Goal: Task Accomplishment & Management: Complete application form

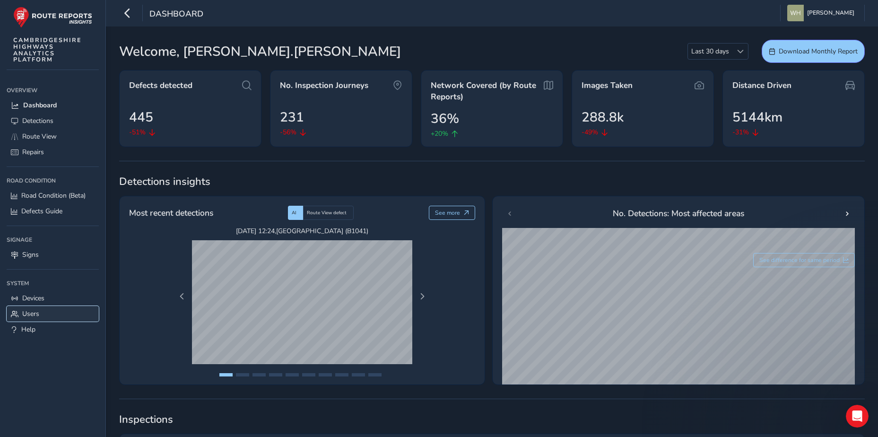
click at [30, 313] on span "Users" at bounding box center [30, 313] width 17 height 9
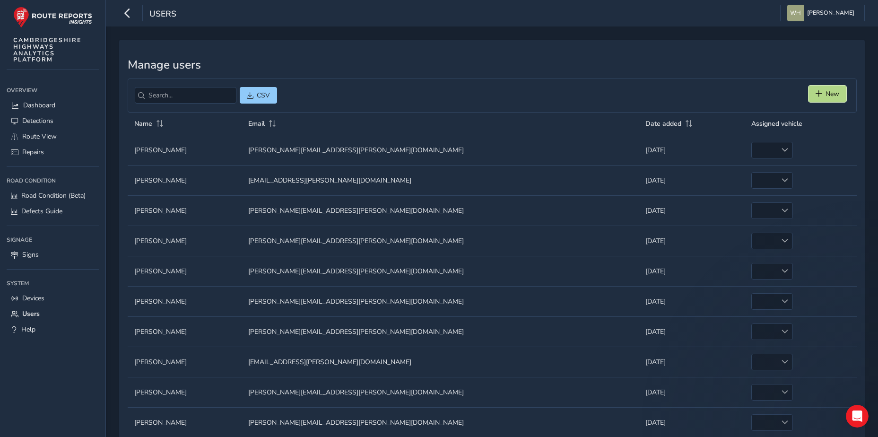
click at [822, 88] on button "New" at bounding box center [828, 94] width 38 height 17
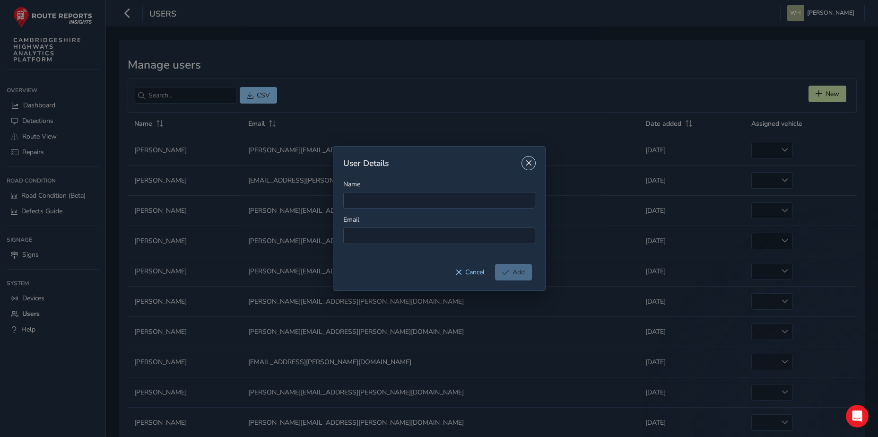
click at [528, 158] on button "Close" at bounding box center [528, 163] width 13 height 13
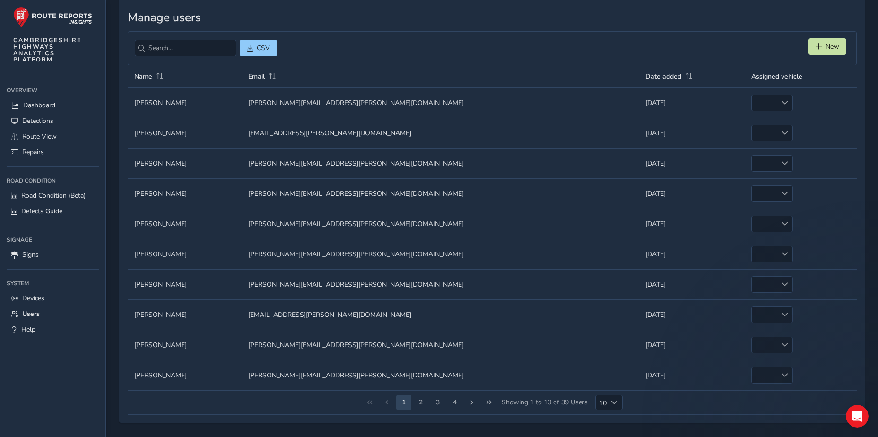
scroll to position [50, 0]
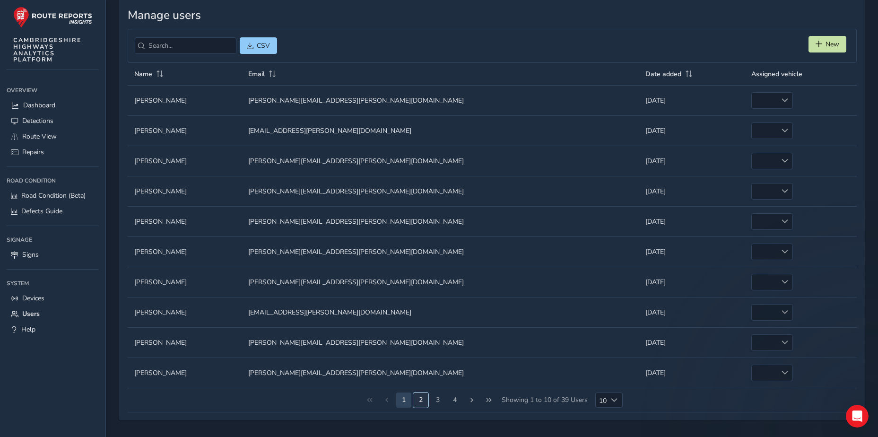
click at [423, 397] on button "2" at bounding box center [420, 400] width 15 height 15
click at [440, 397] on button "3" at bounding box center [436, 400] width 15 height 15
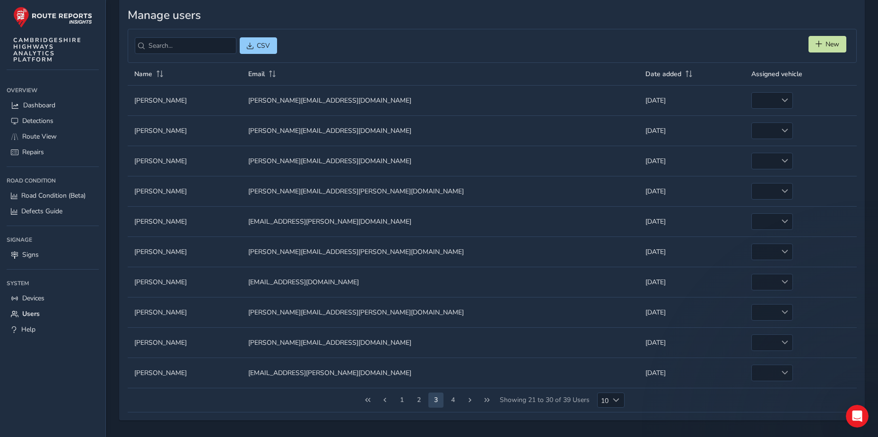
click at [160, 218] on td "Name Name [PERSON_NAME]" at bounding box center [185, 221] width 114 height 30
click at [752, 224] on div "empty" at bounding box center [773, 221] width 42 height 17
click at [697, 226] on td "Date added Date added [DATE]" at bounding box center [692, 221] width 106 height 30
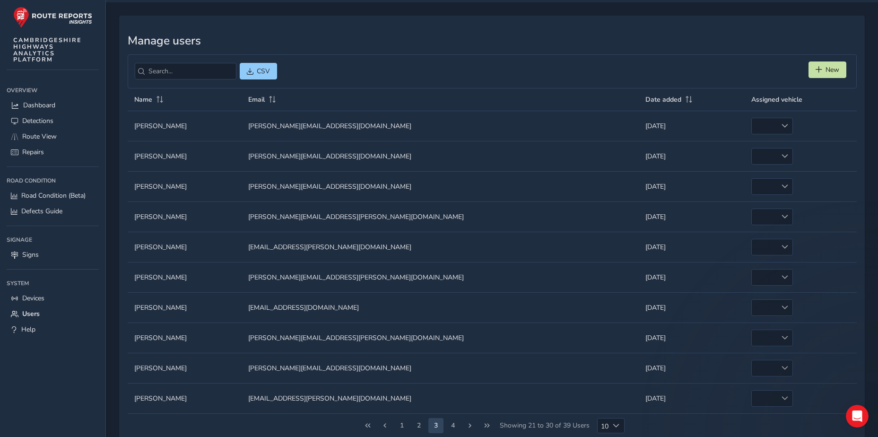
scroll to position [0, 0]
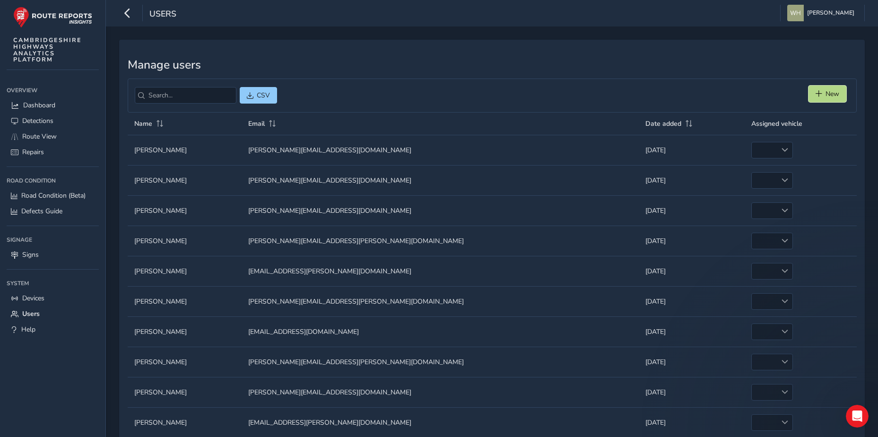
click at [833, 91] on span "New" at bounding box center [833, 93] width 14 height 9
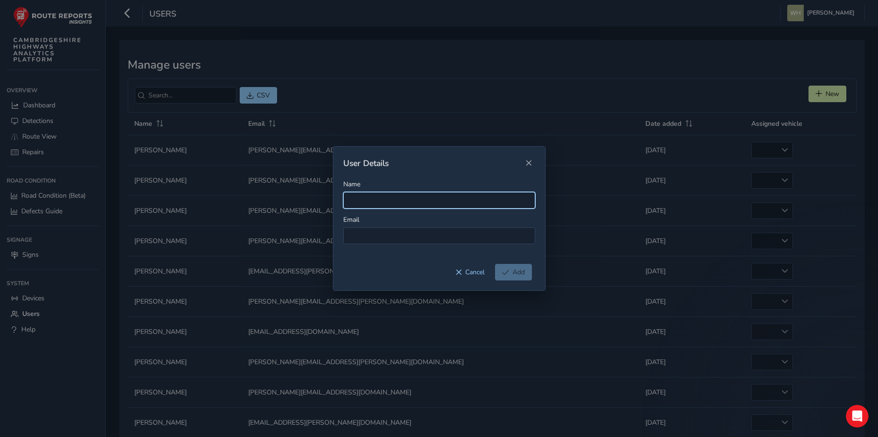
click at [419, 200] on input "Name" at bounding box center [439, 200] width 192 height 17
click at [532, 163] on span "Close" at bounding box center [529, 163] width 7 height 7
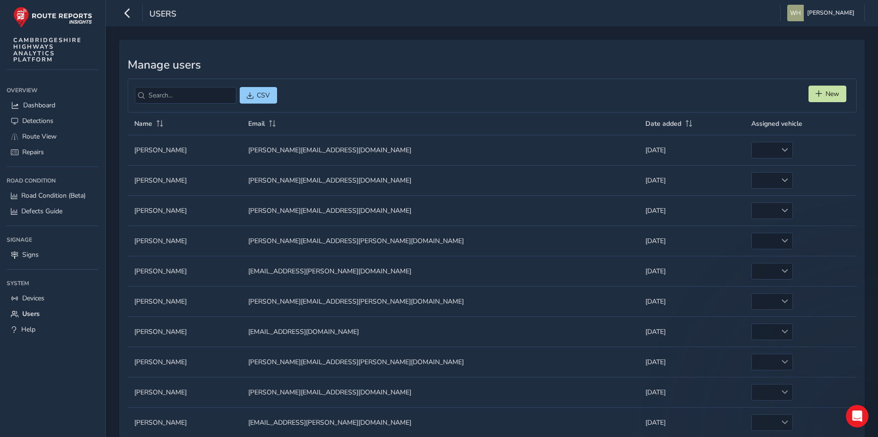
scroll to position [47, 0]
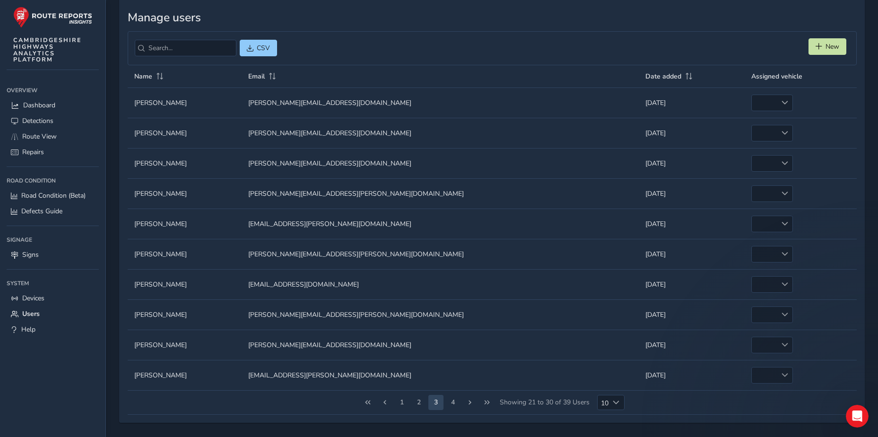
drag, startPoint x: 133, startPoint y: 223, endPoint x: 187, endPoint y: 224, distance: 53.9
click at [187, 224] on td "Name Name [PERSON_NAME]" at bounding box center [185, 224] width 114 height 30
drag, startPoint x: 187, startPoint y: 224, endPoint x: 173, endPoint y: 222, distance: 14.7
copy td "[PERSON_NAME]"
click at [843, 42] on button "New" at bounding box center [828, 46] width 38 height 17
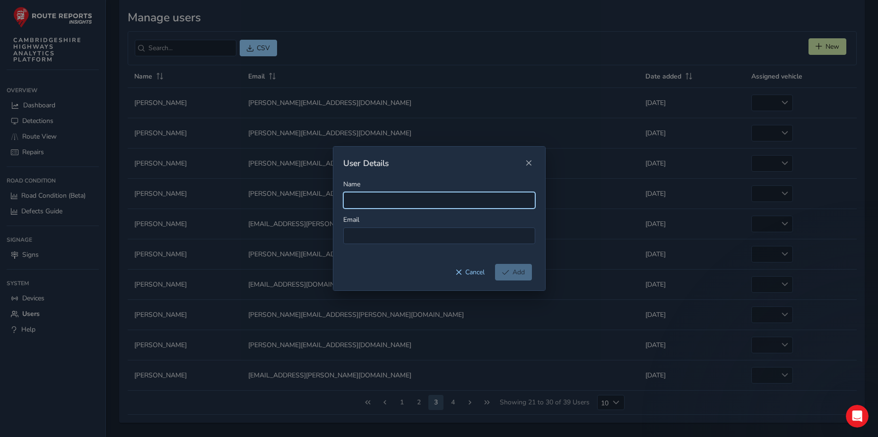
click at [354, 196] on input "Name" at bounding box center [439, 200] width 192 height 17
paste input "[PERSON_NAME]"
type input "[PERSON_NAME]"
click at [304, 274] on div "User Details Name [PERSON_NAME] Email Cancel Add" at bounding box center [439, 218] width 878 height 437
click at [360, 145] on div "User Details Name [PERSON_NAME] Email Cancel Add" at bounding box center [439, 218] width 878 height 437
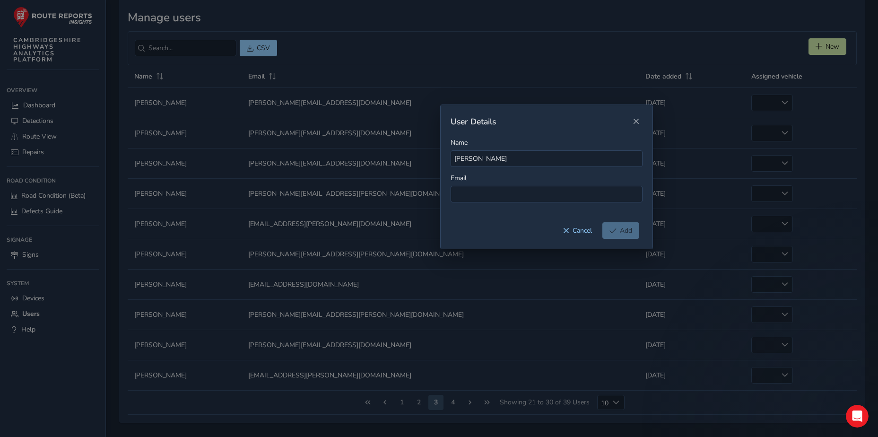
drag, startPoint x: 379, startPoint y: 143, endPoint x: 466, endPoint y: 109, distance: 94.1
click at [466, 109] on div "User Details" at bounding box center [547, 121] width 212 height 33
click at [464, 189] on input at bounding box center [547, 194] width 192 height 17
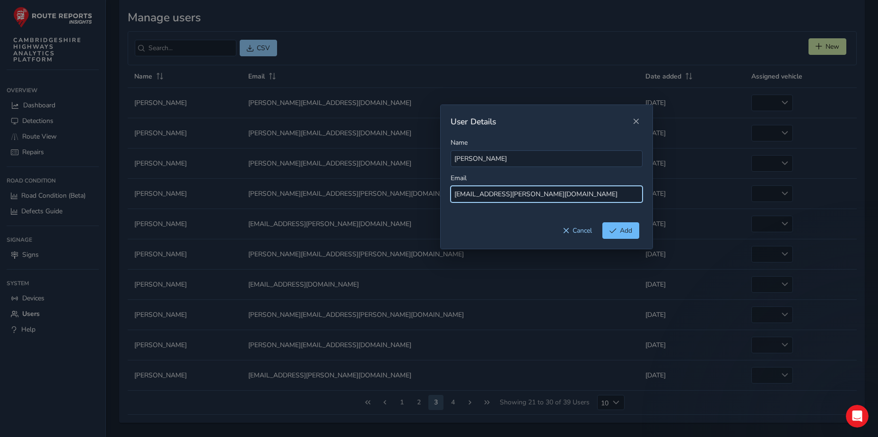
type input "[EMAIL_ADDRESS][PERSON_NAME][DOMAIN_NAME]"
click at [618, 228] on button "Add" at bounding box center [621, 230] width 37 height 17
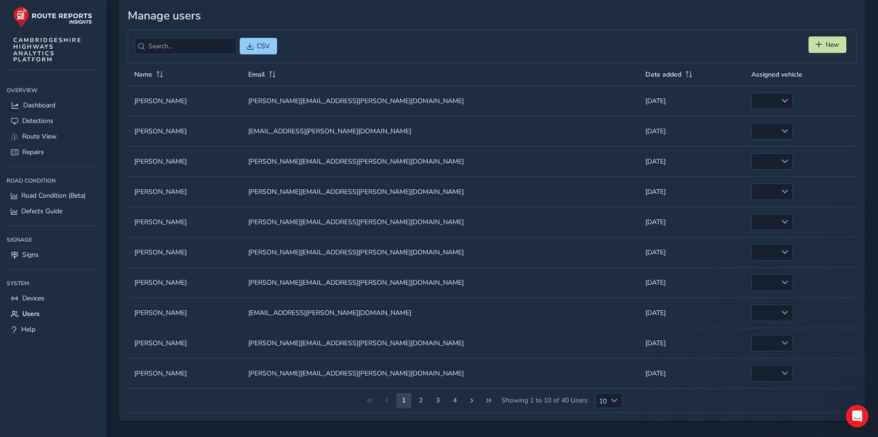
scroll to position [50, 0]
click at [418, 398] on button "2" at bounding box center [420, 400] width 15 height 15
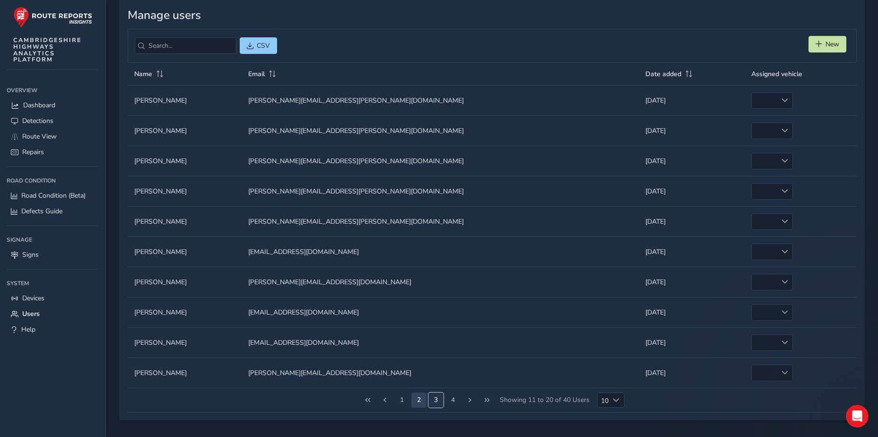
click at [437, 401] on button "3" at bounding box center [436, 400] width 15 height 15
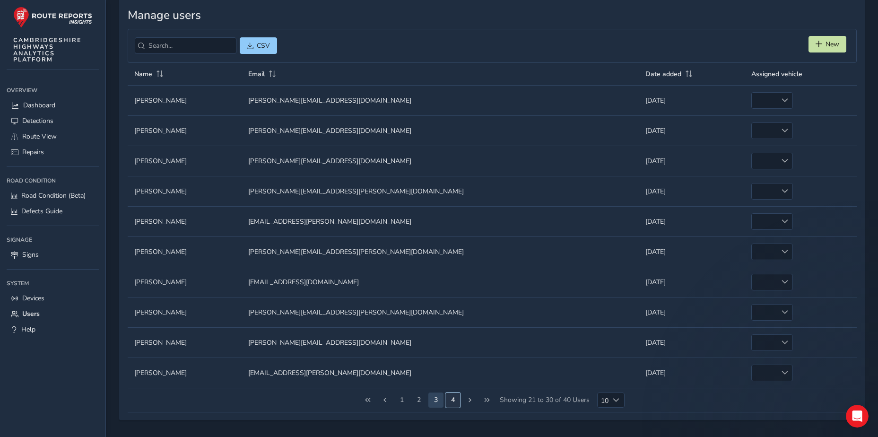
click at [452, 399] on button "4" at bounding box center [453, 400] width 15 height 15
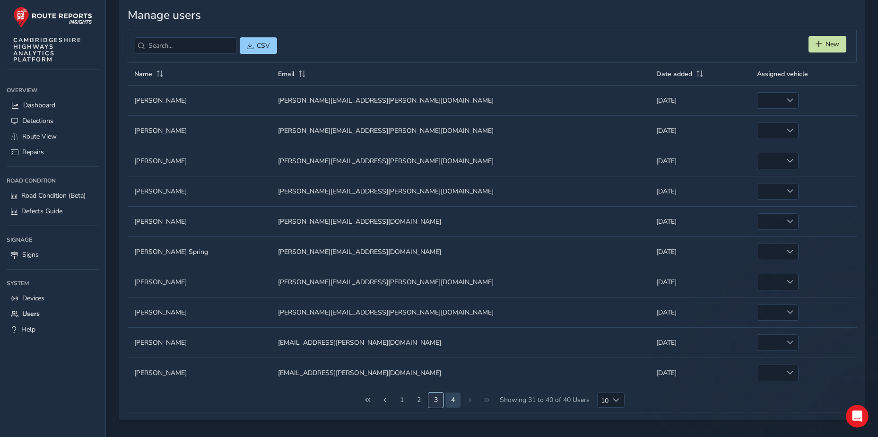
click at [438, 401] on button "3" at bounding box center [436, 400] width 15 height 15
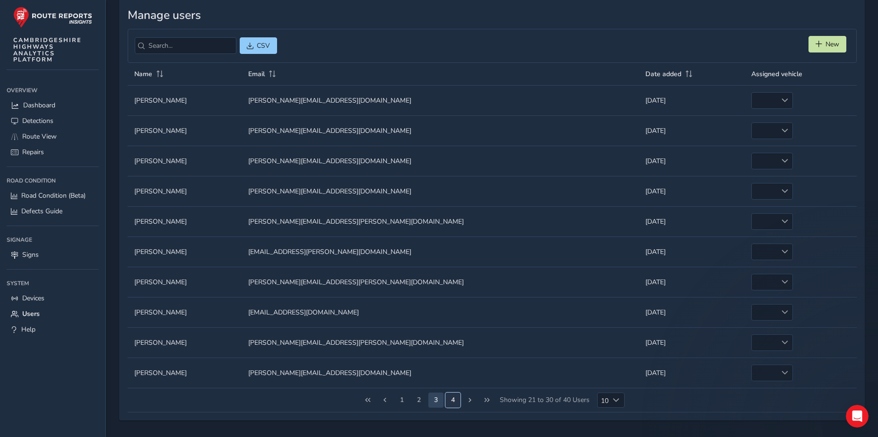
click at [452, 397] on button "4" at bounding box center [453, 400] width 15 height 15
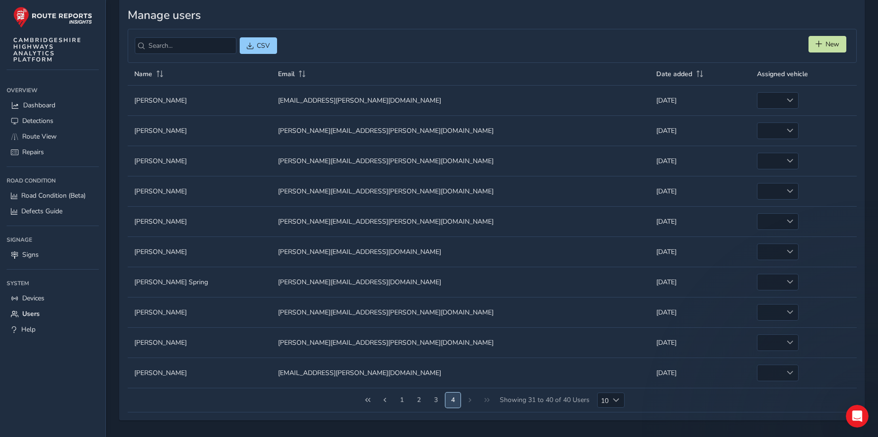
click at [453, 397] on button "4" at bounding box center [453, 400] width 15 height 15
click at [472, 398] on div "1 2 3 4 Showing 31 to 40 of 40 Users 10 10" at bounding box center [492, 400] width 729 height 24
click at [403, 400] on button "1" at bounding box center [402, 400] width 15 height 15
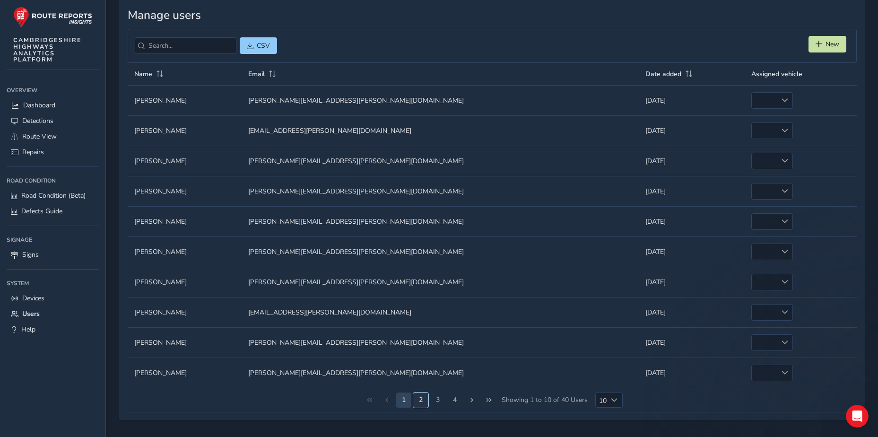
click at [423, 400] on button "2" at bounding box center [420, 400] width 15 height 15
click at [431, 400] on button "3" at bounding box center [436, 400] width 15 height 15
click at [422, 403] on button "2" at bounding box center [419, 400] width 15 height 15
click at [428, 401] on span "1 2 3 4" at bounding box center [428, 400] width 68 height 17
click at [433, 400] on button "3" at bounding box center [436, 400] width 15 height 15
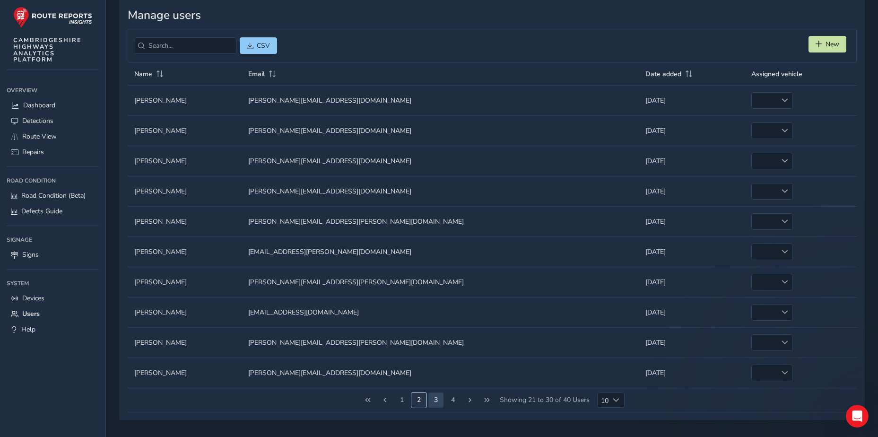
click at [425, 400] on button "2" at bounding box center [419, 400] width 15 height 15
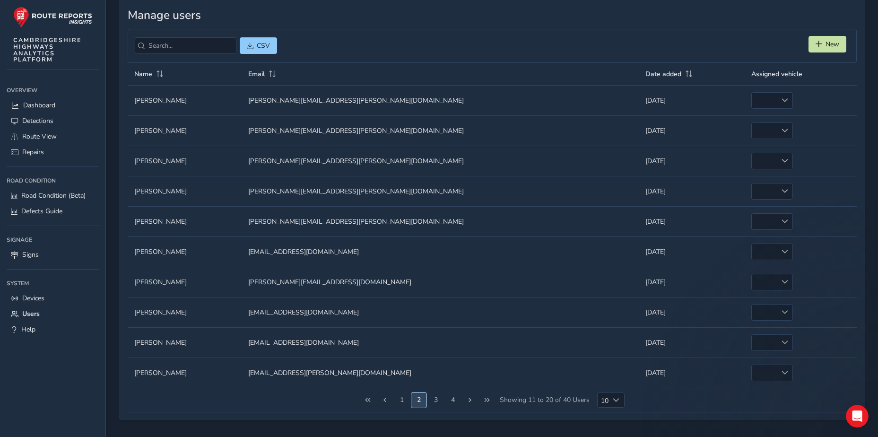
scroll to position [42, 0]
